Goal: Information Seeking & Learning: Learn about a topic

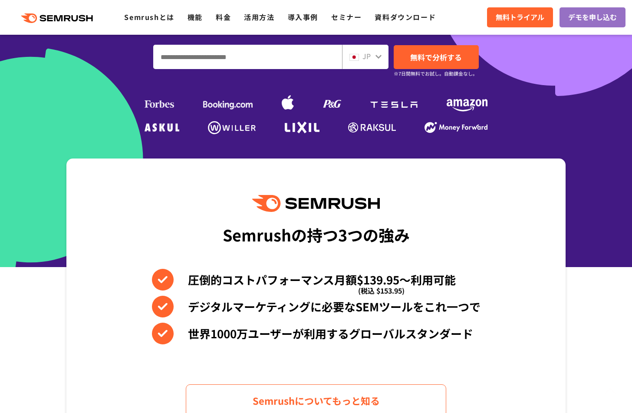
scroll to position [260, 0]
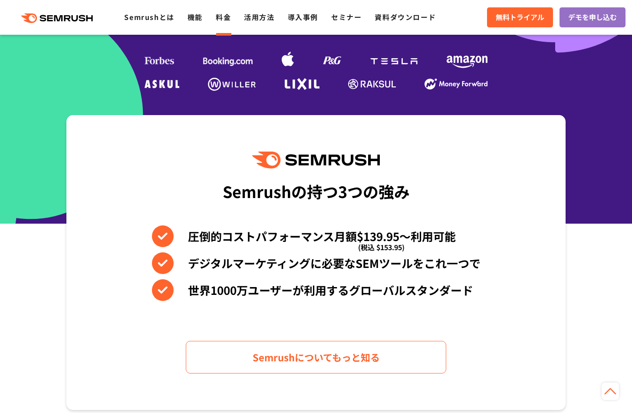
click at [217, 15] on link "料金" at bounding box center [223, 17] width 15 height 10
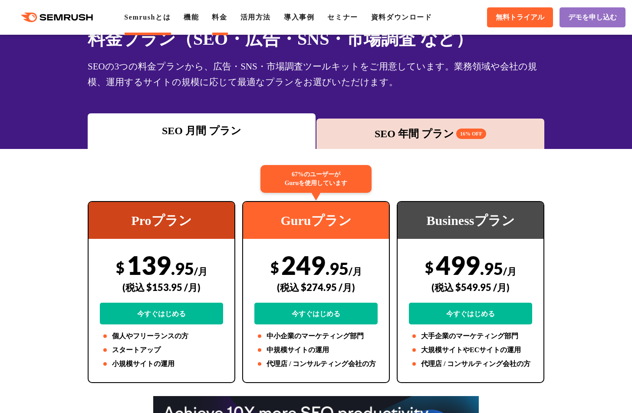
scroll to position [43, 0]
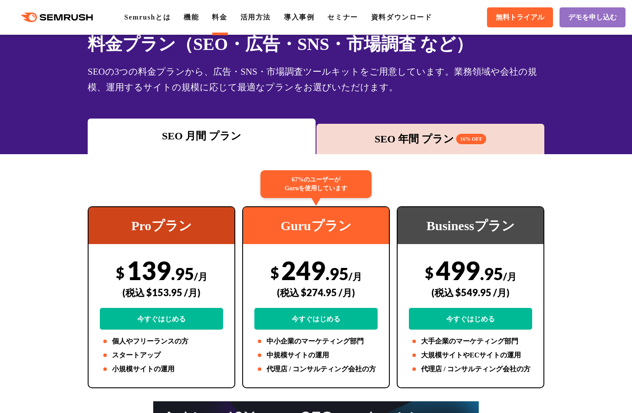
click at [70, 17] on icon at bounding box center [68, 17] width 7 height 6
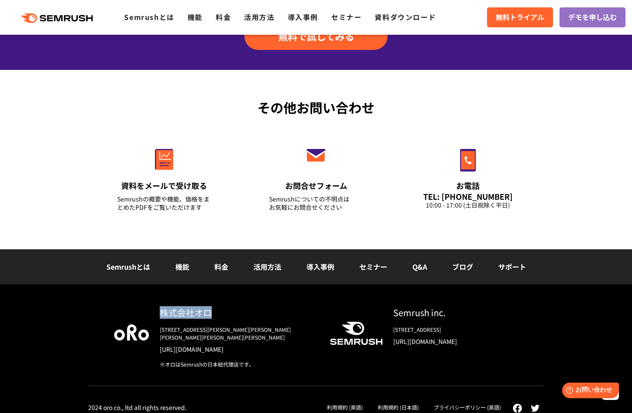
drag, startPoint x: 218, startPoint y: 312, endPoint x: 161, endPoint y: 317, distance: 56.7
click at [161, 317] on div "株式会社オロ" at bounding box center [238, 312] width 156 height 13
copy div "株式会社オロ"
